Goal: Task Accomplishment & Management: Use online tool/utility

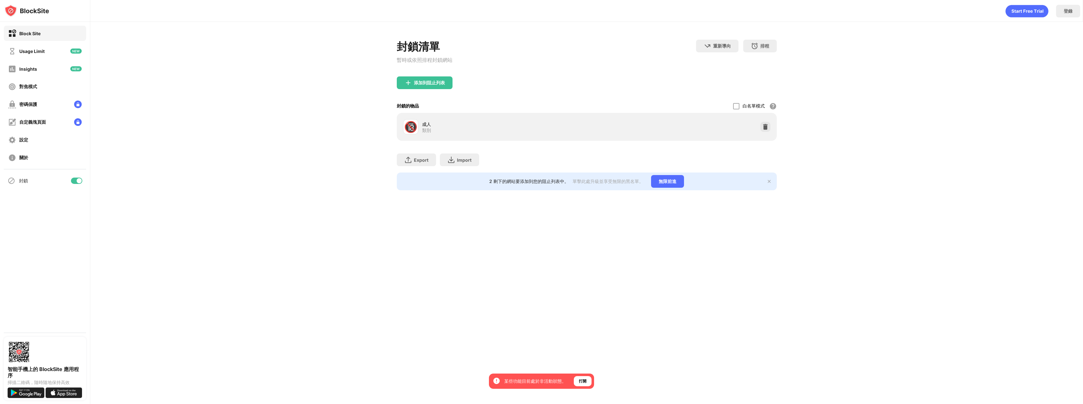
click at [79, 180] on div at bounding box center [79, 180] width 5 height 5
click at [79, 180] on div at bounding box center [76, 180] width 11 height 6
click at [584, 374] on div "選擇加入，您可以確保獲得依賴這些技術的所有功能和優勢。 某些功能目前處於非活動狀態。 打開" at bounding box center [541, 380] width 105 height 15
click at [585, 377] on div "打開" at bounding box center [583, 381] width 18 height 10
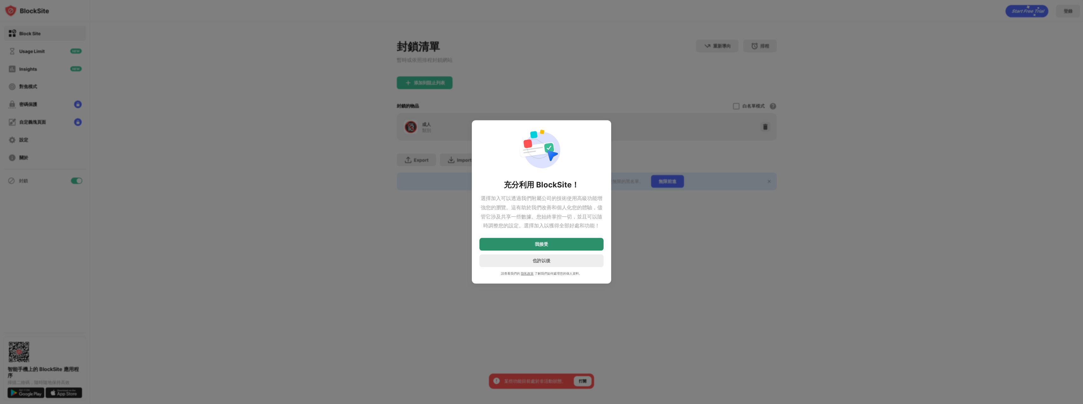
click at [544, 247] on div "我接受" at bounding box center [542, 244] width 124 height 13
